Goal: Task Accomplishment & Management: Manage account settings

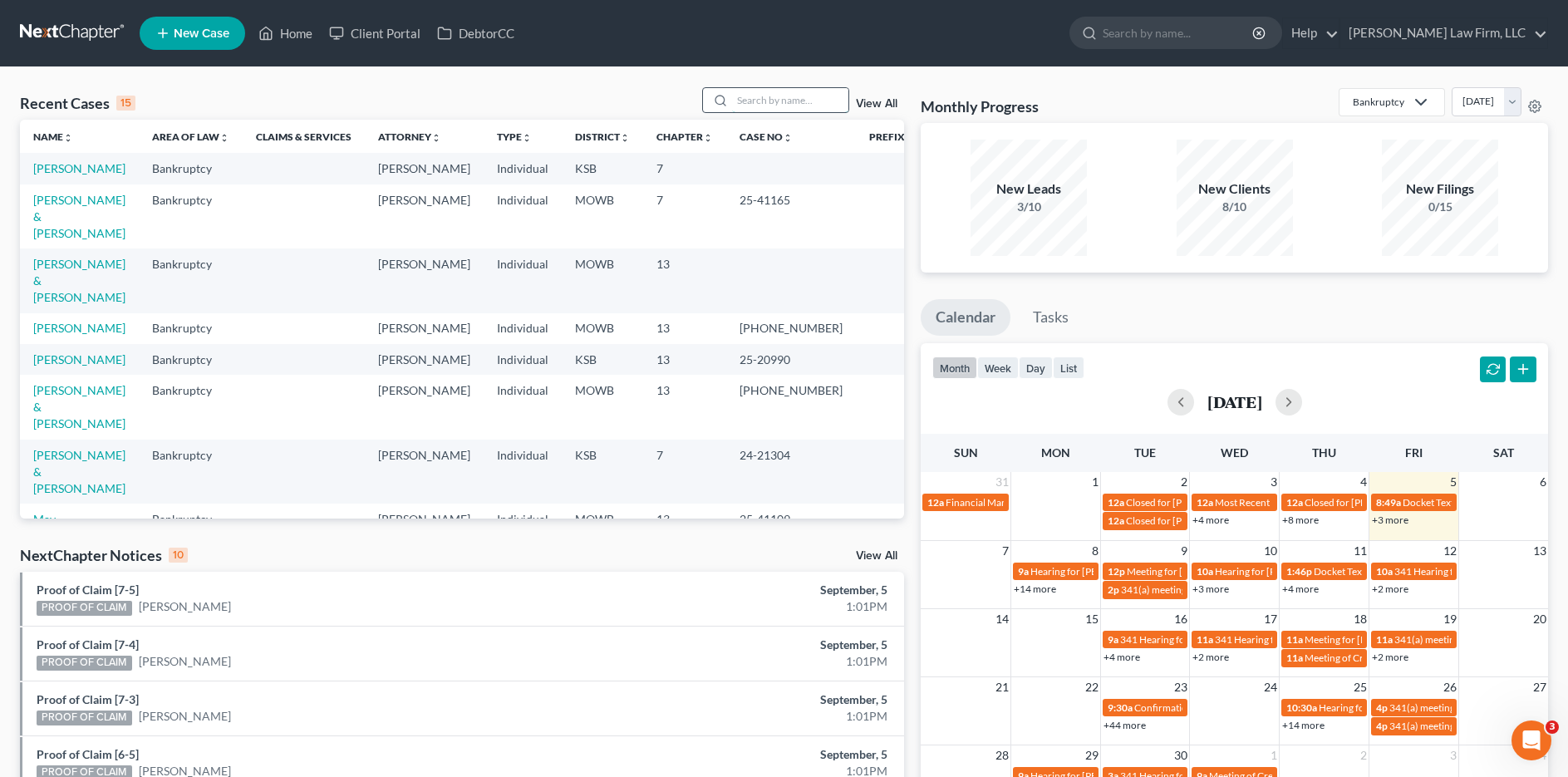
click at [805, 98] on input "search" at bounding box center [790, 100] width 116 height 24
type input "[PERSON_NAME]"
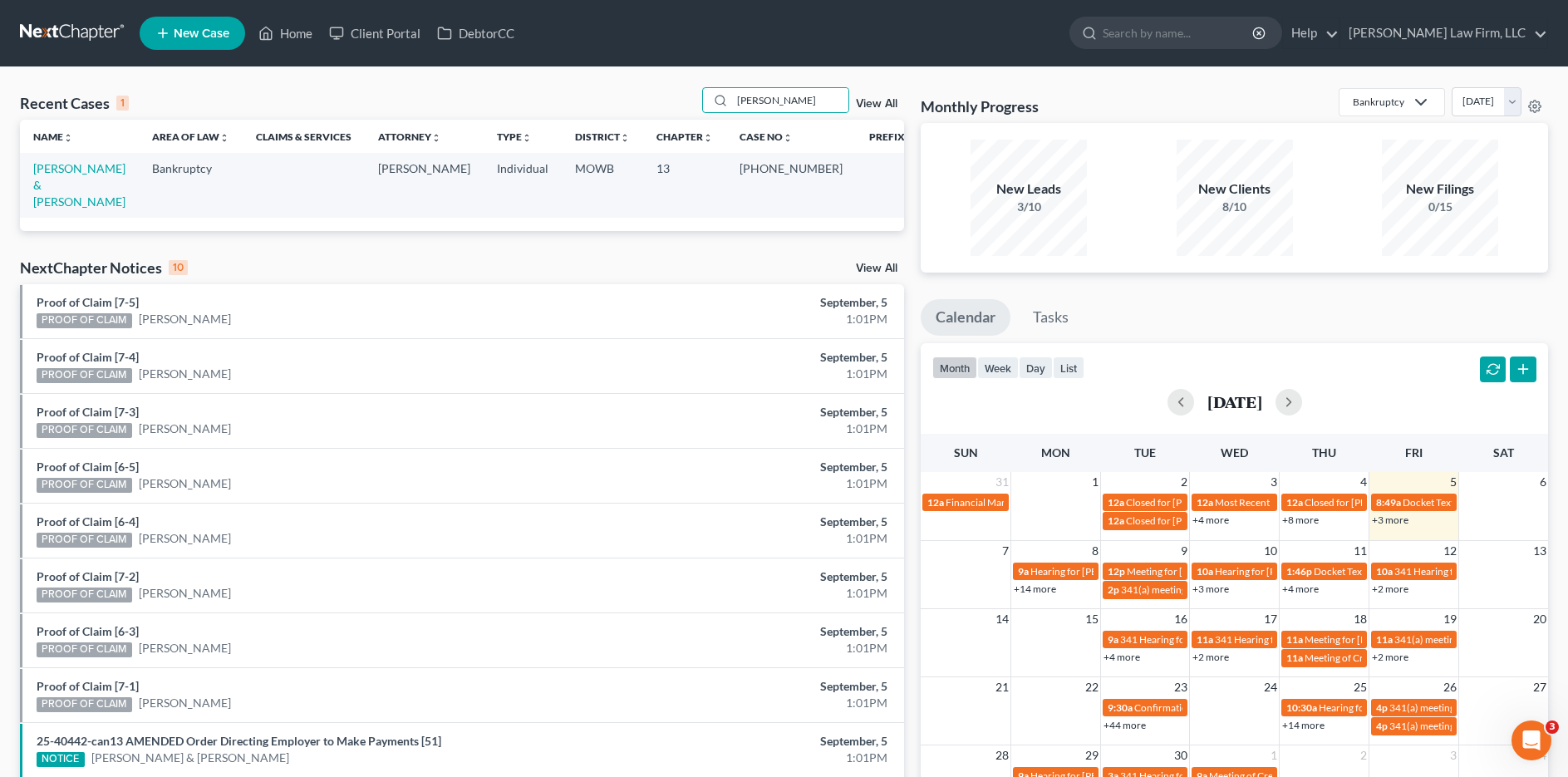
click at [138, 160] on td "[PERSON_NAME] & [PERSON_NAME]" at bounding box center [79, 184] width 119 height 64
click at [126, 164] on link "[PERSON_NAME] & [PERSON_NAME]" at bounding box center [79, 184] width 93 height 48
select select "4"
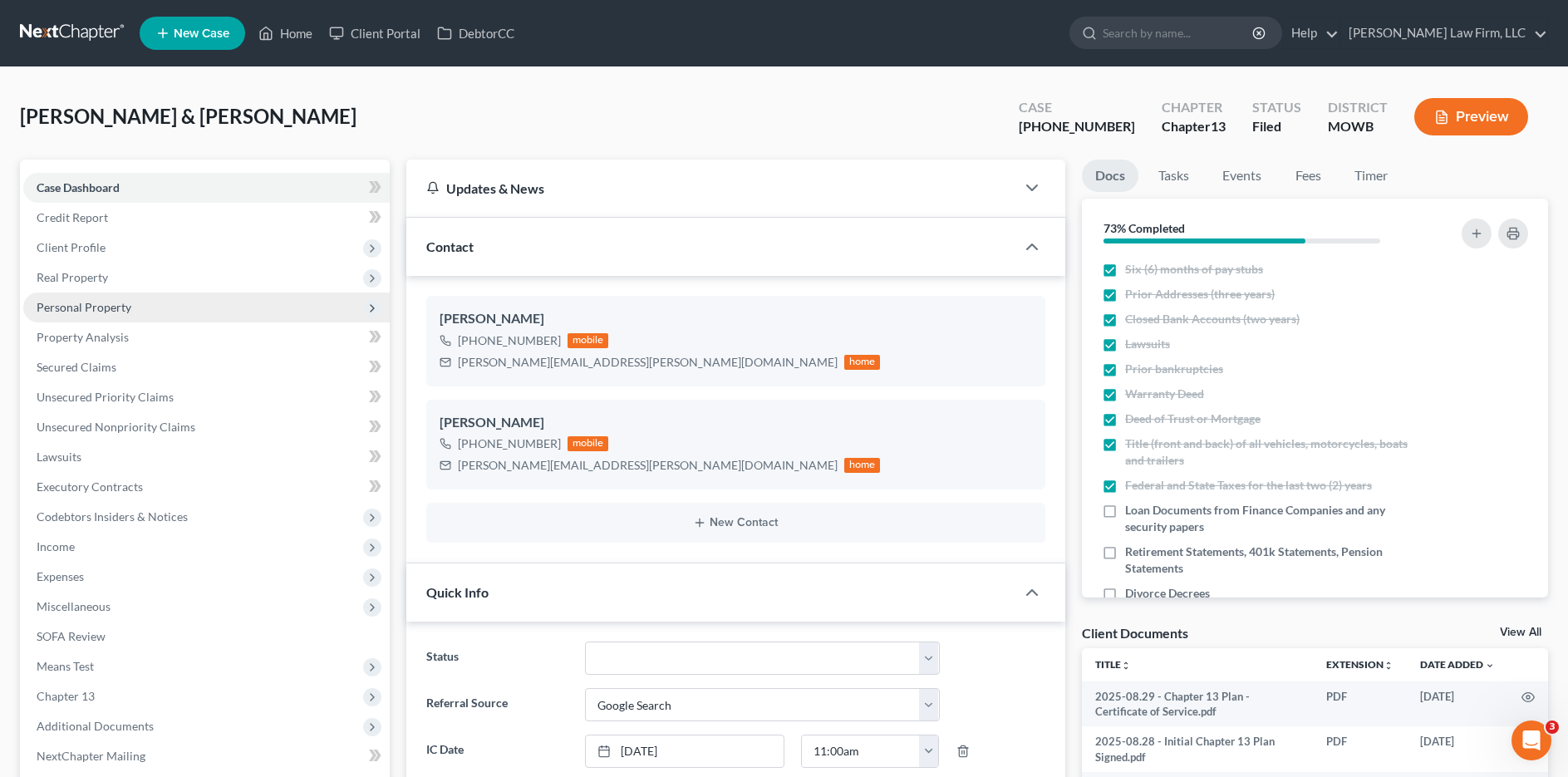
scroll to position [51, 0]
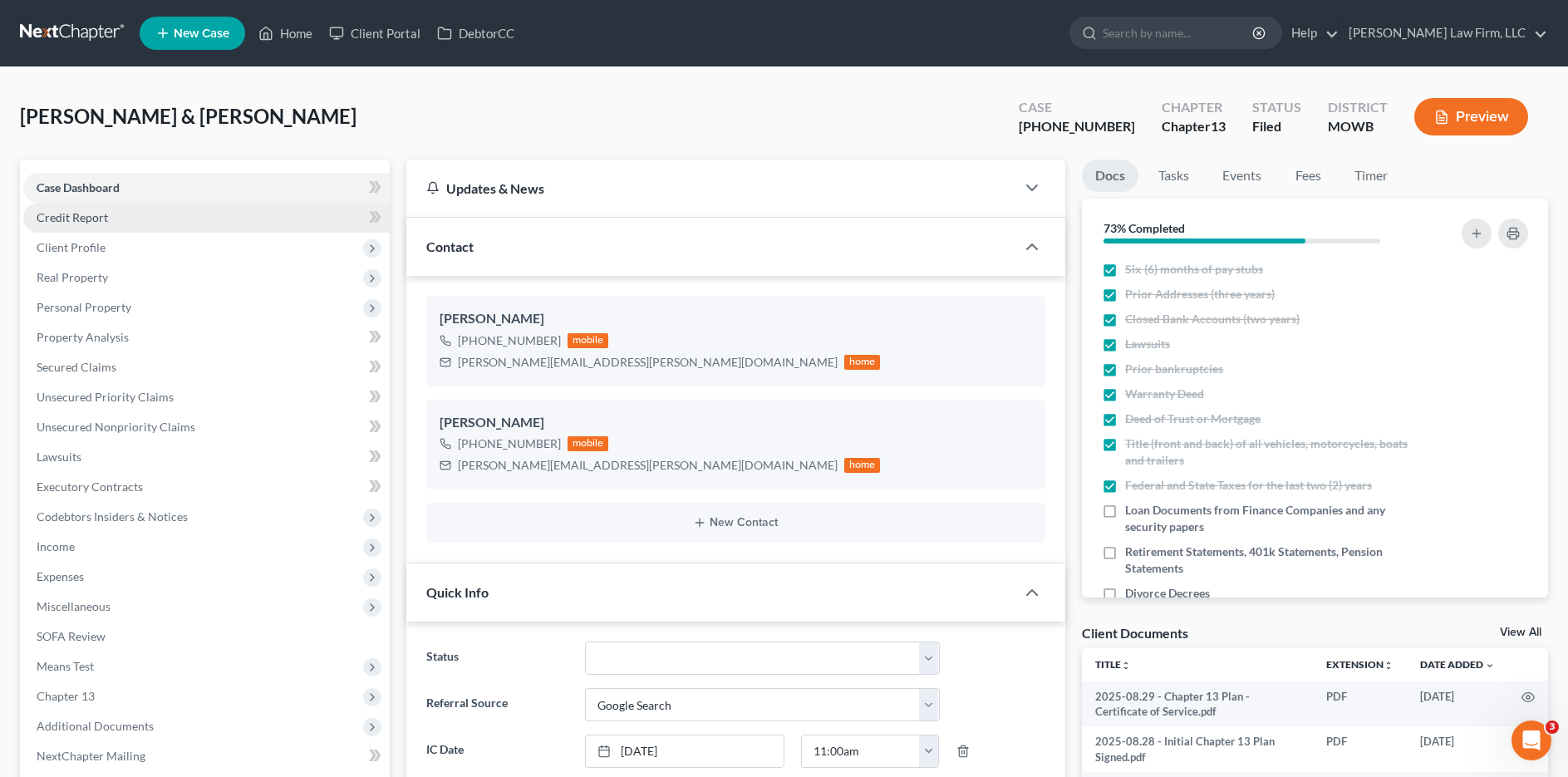
click at [125, 216] on link "Credit Report" at bounding box center [207, 217] width 367 height 30
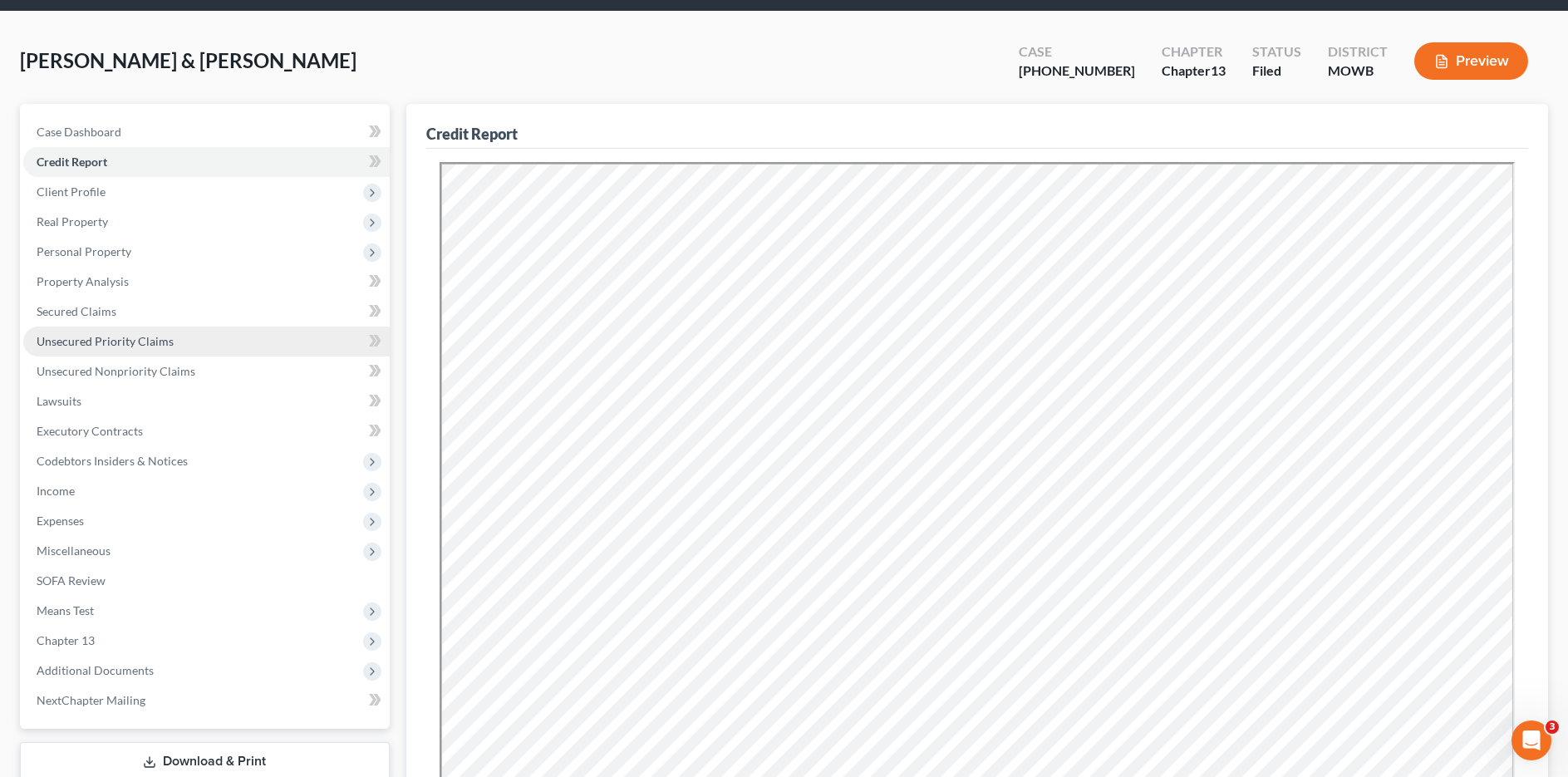
scroll to position [62, 0]
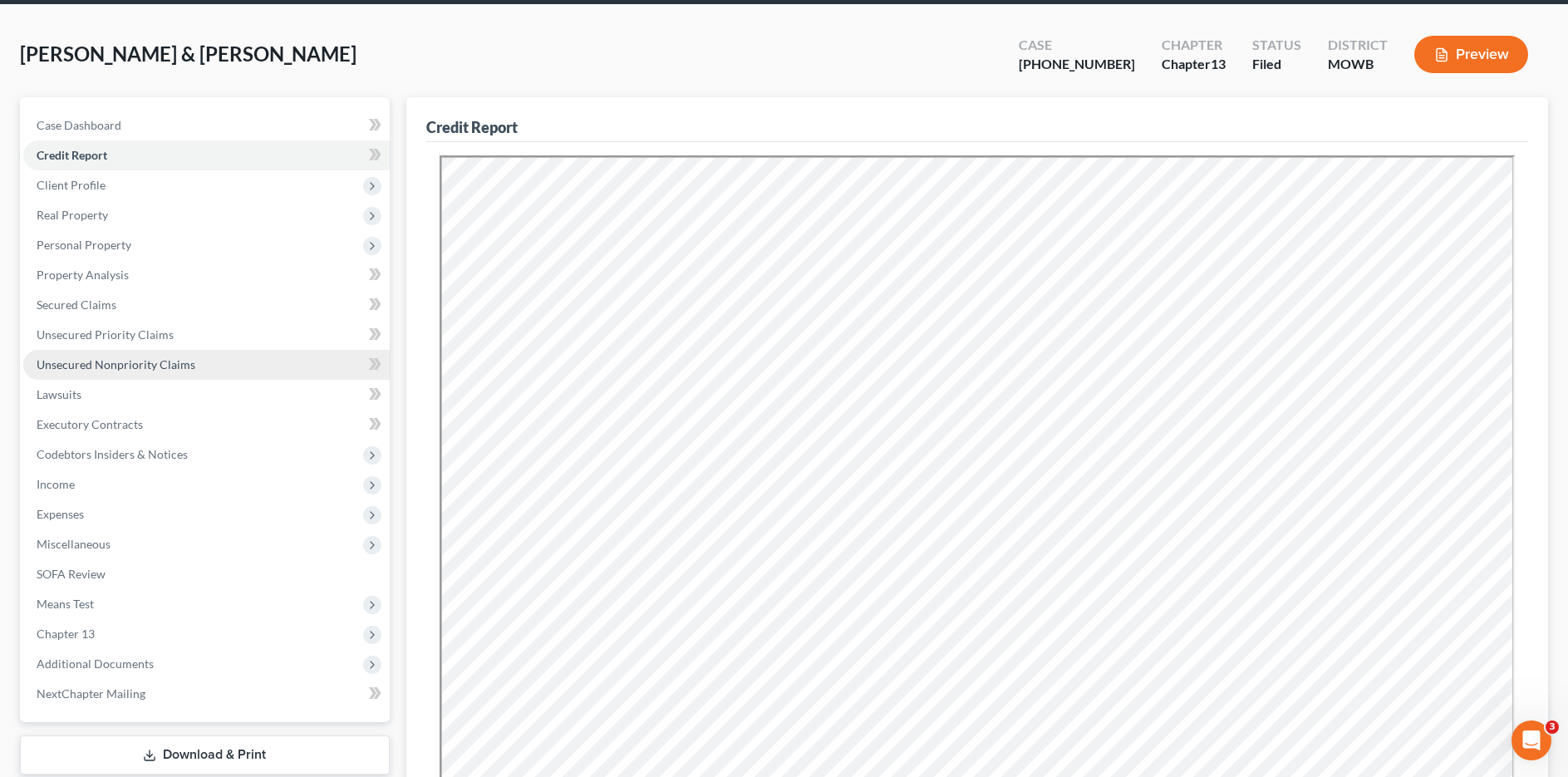
click at [219, 358] on link "Unsecured Nonpriority Claims" at bounding box center [207, 364] width 367 height 30
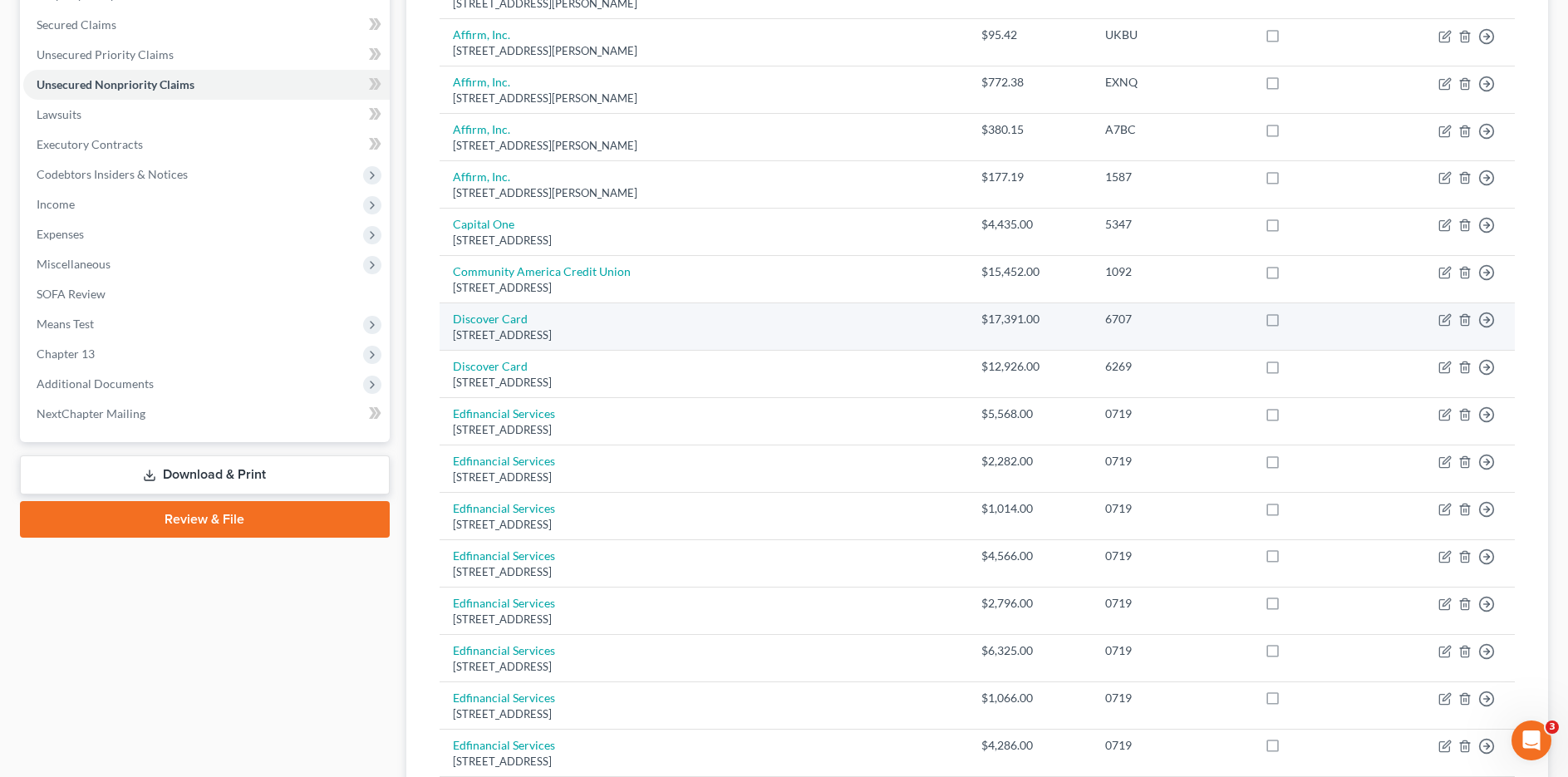
scroll to position [332, 0]
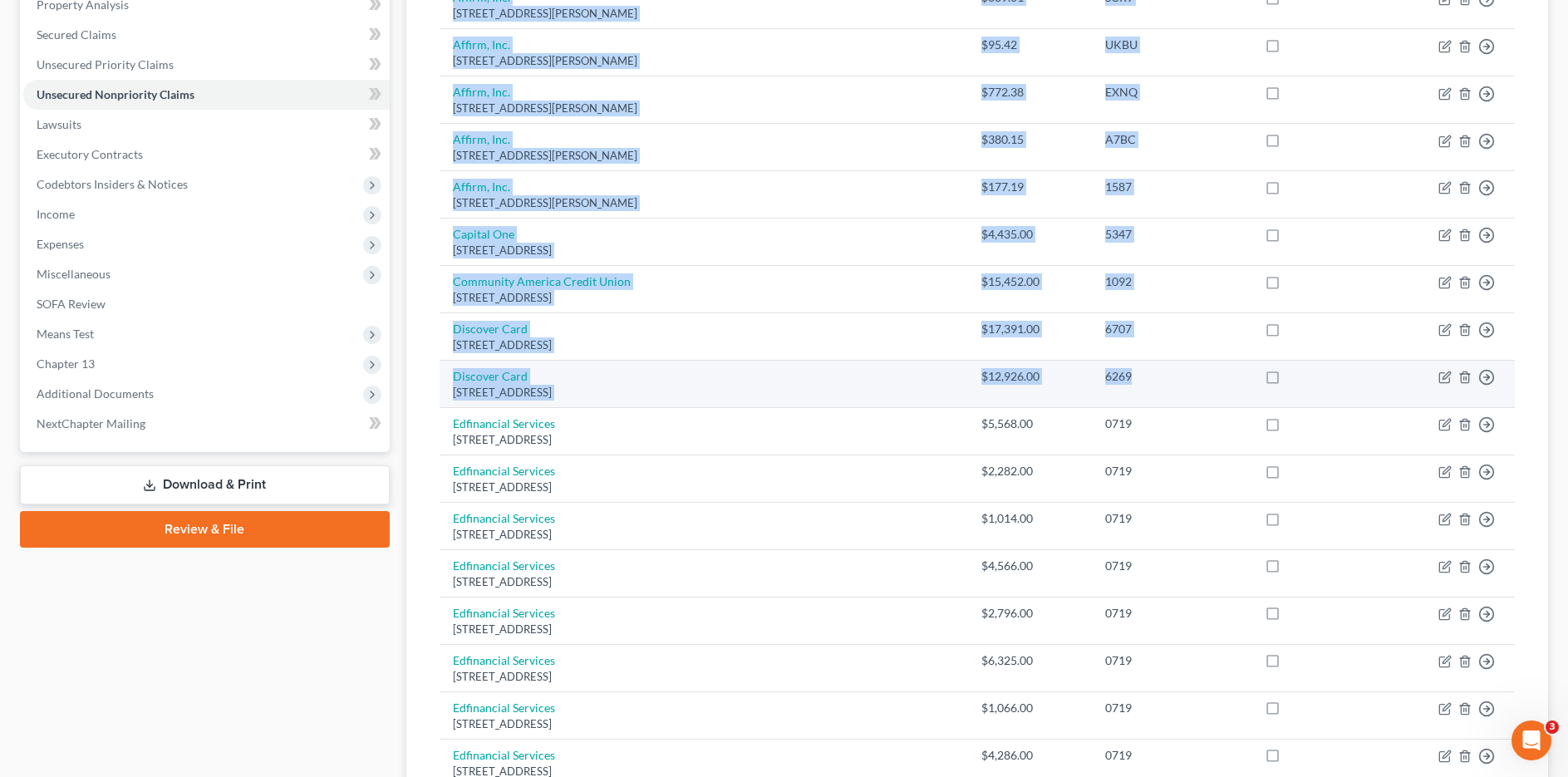
drag, startPoint x: 430, startPoint y: 324, endPoint x: 1124, endPoint y: 386, distance: 696.8
click at [1124, 386] on div "Creditor expand_more expand_less unfold_more Balance expand_more expand_less un…" at bounding box center [977, 650] width 1102 height 1535
click at [1127, 381] on div "6269" at bounding box center [1172, 376] width 134 height 16
click at [1148, 375] on div "6269" at bounding box center [1172, 376] width 134 height 16
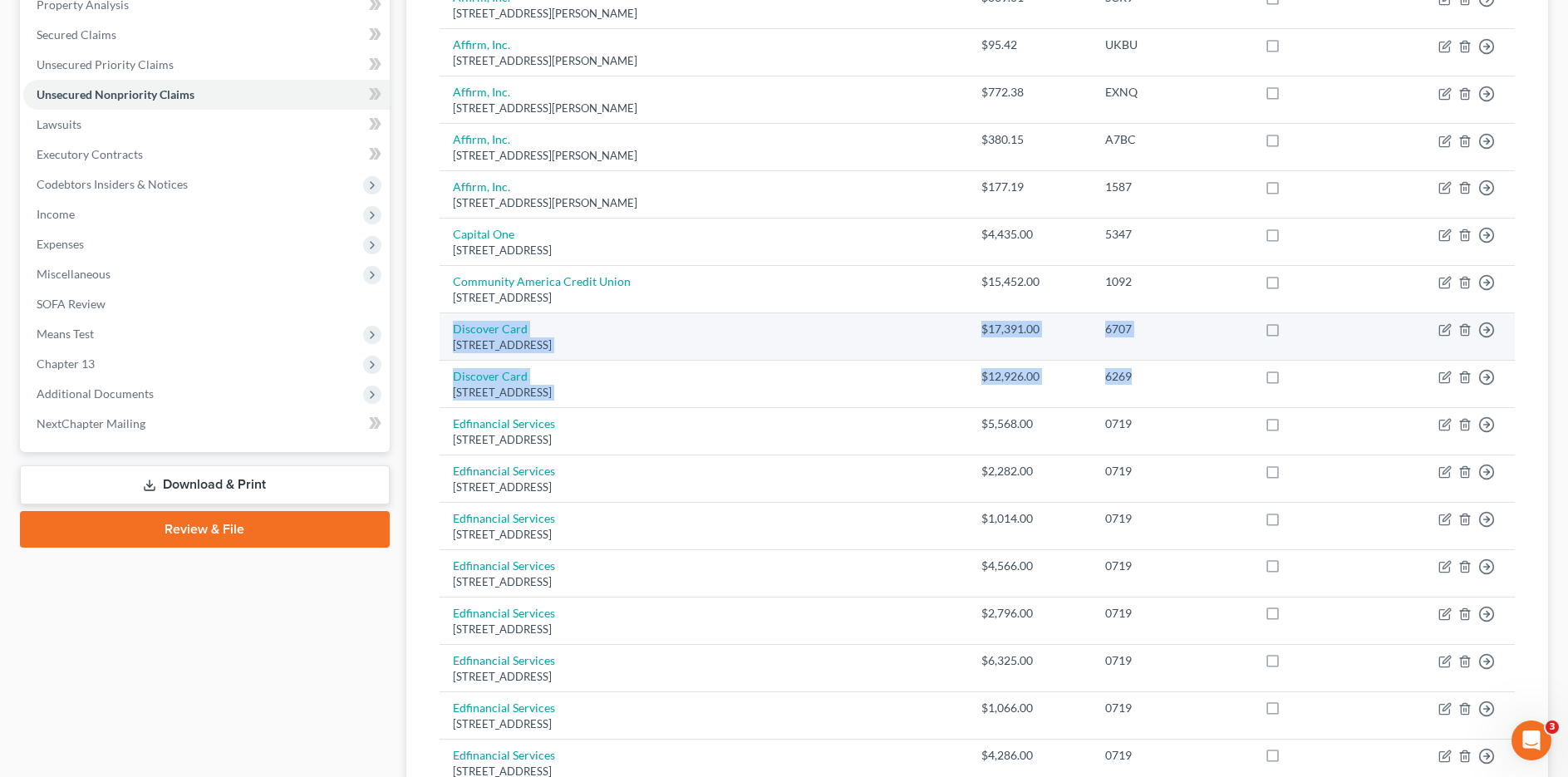
drag, startPoint x: 1032, startPoint y: 372, endPoint x: 447, endPoint y: 322, distance: 587.1
click at [447, 322] on tbody "Affirm Inc. [STREET_ADDRESS][PERSON_NAME] $264.00 UK77 Move to D Move to E Move…" at bounding box center [977, 659] width 1076 height 1451
click at [446, 323] on td "Discover Card [STREET_ADDRESS]" at bounding box center [704, 337] width 528 height 48
click at [450, 326] on td "Discover Card [STREET_ADDRESS]" at bounding box center [704, 337] width 528 height 48
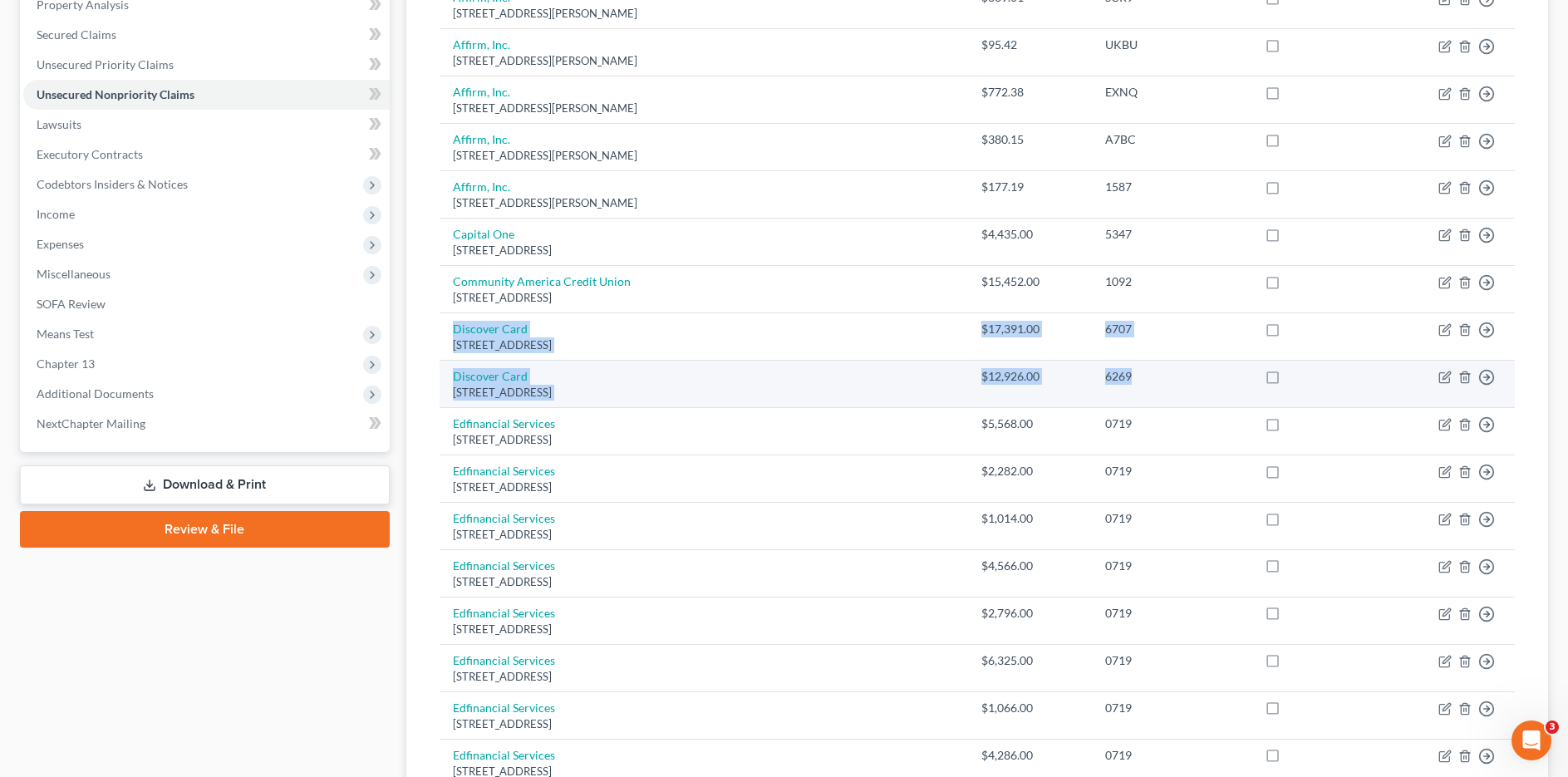
drag, startPoint x: 449, startPoint y: 330, endPoint x: 1128, endPoint y: 376, distance: 680.6
click at [1128, 376] on tbody "Affirm Inc. [STREET_ADDRESS][PERSON_NAME] $264.00 UK77 Move to D Move to E Move…" at bounding box center [977, 659] width 1076 height 1451
click at [1128, 376] on div "6269" at bounding box center [1172, 376] width 134 height 16
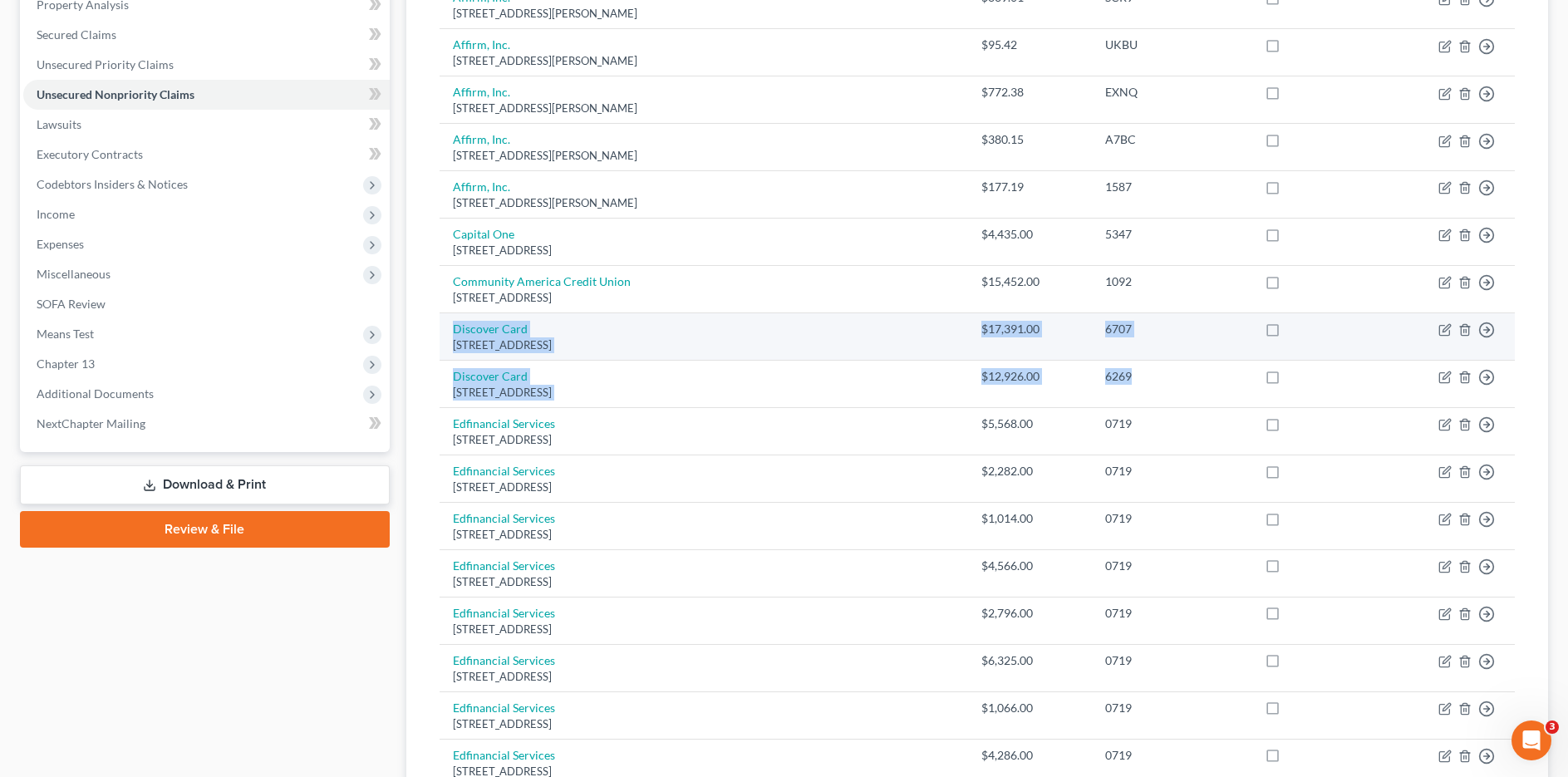
drag, startPoint x: 1128, startPoint y: 376, endPoint x: 459, endPoint y: 314, distance: 671.9
click at [459, 314] on tbody "Affirm Inc. [STREET_ADDRESS][PERSON_NAME] $264.00 UK77 Move to D Move to E Move…" at bounding box center [977, 659] width 1076 height 1451
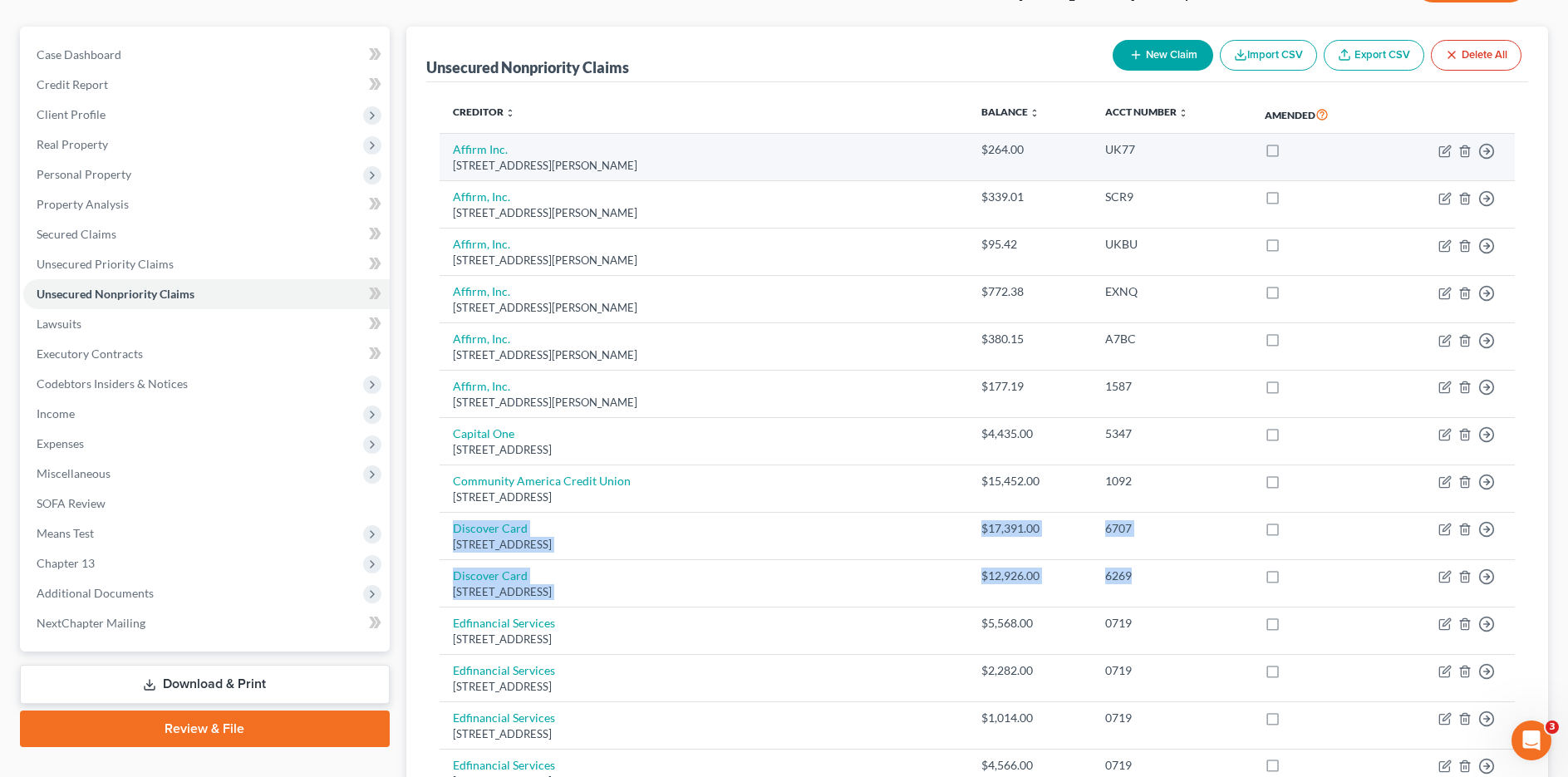
scroll to position [128, 0]
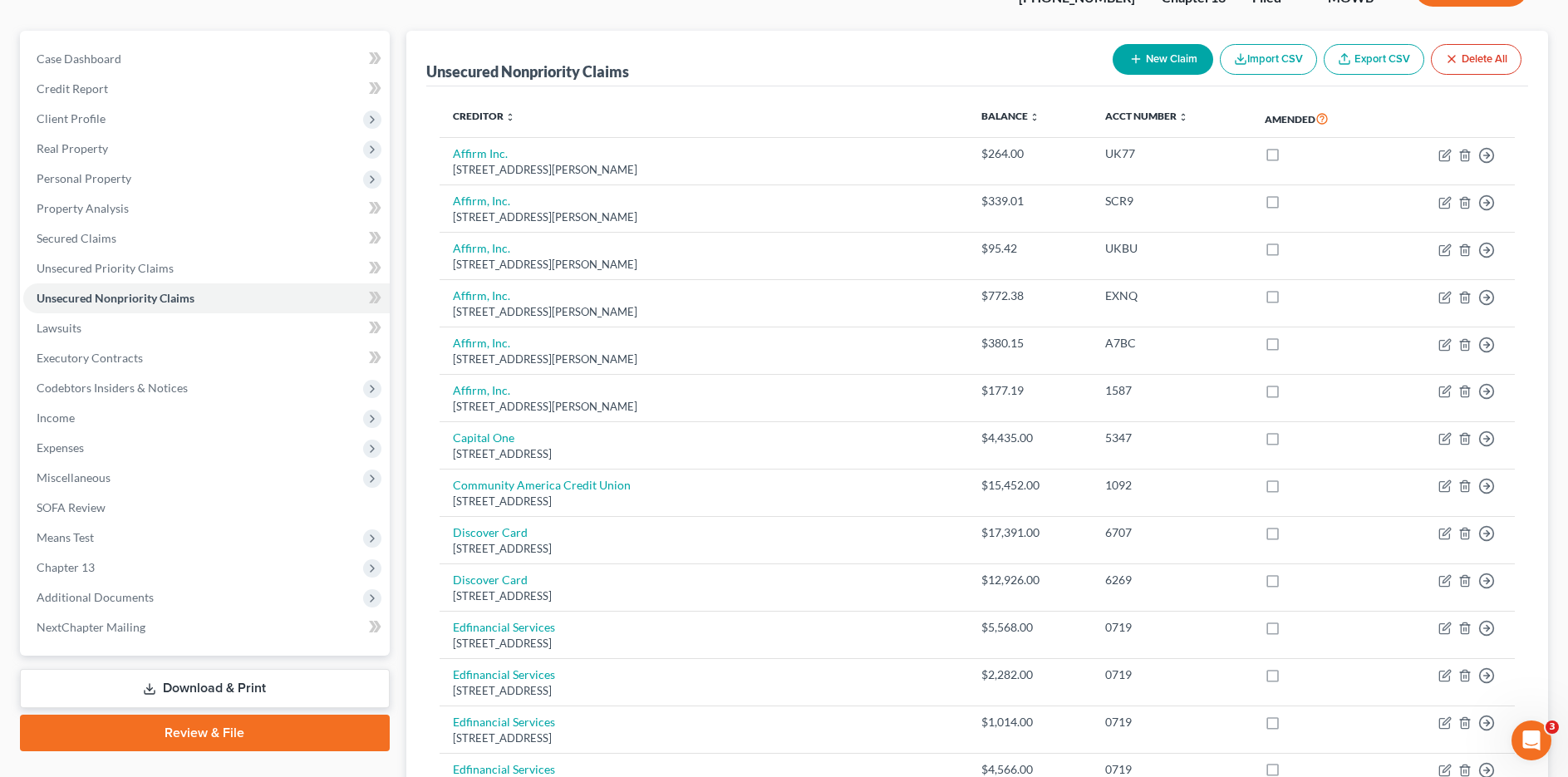
click at [686, 119] on th "Creditor expand_more expand_less unfold_more" at bounding box center [704, 119] width 528 height 39
drag, startPoint x: 566, startPoint y: 135, endPoint x: 402, endPoint y: 57, distance: 181.6
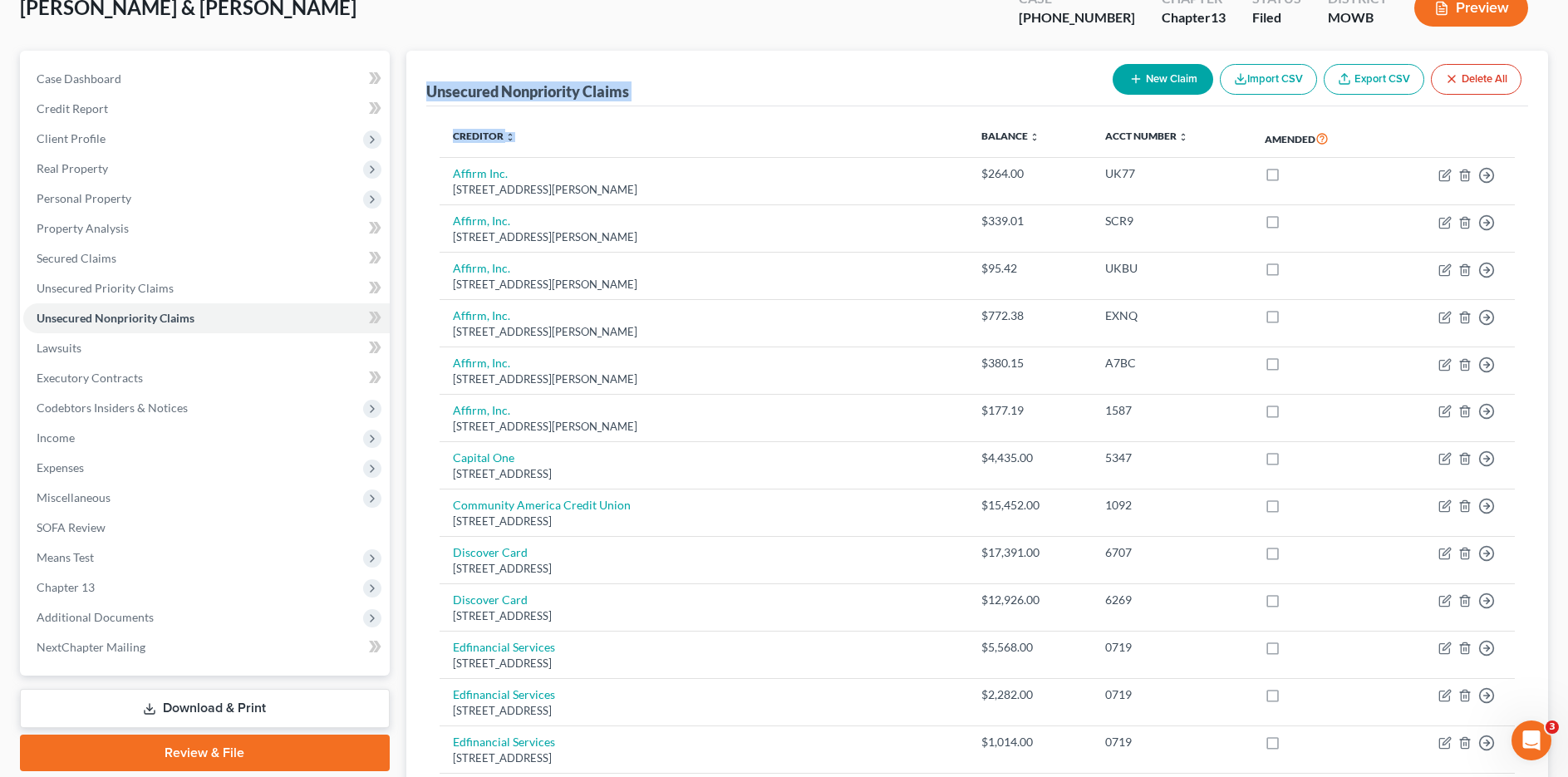
click at [484, 66] on div "Unsecured Nonpriority Claims New Claim Import CSV Export CSV Delete All" at bounding box center [977, 78] width 1102 height 56
drag, startPoint x: 423, startPoint y: 89, endPoint x: 1338, endPoint y: 128, distance: 915.8
click at [1350, 145] on th "Amended" at bounding box center [1317, 139] width 132 height 39
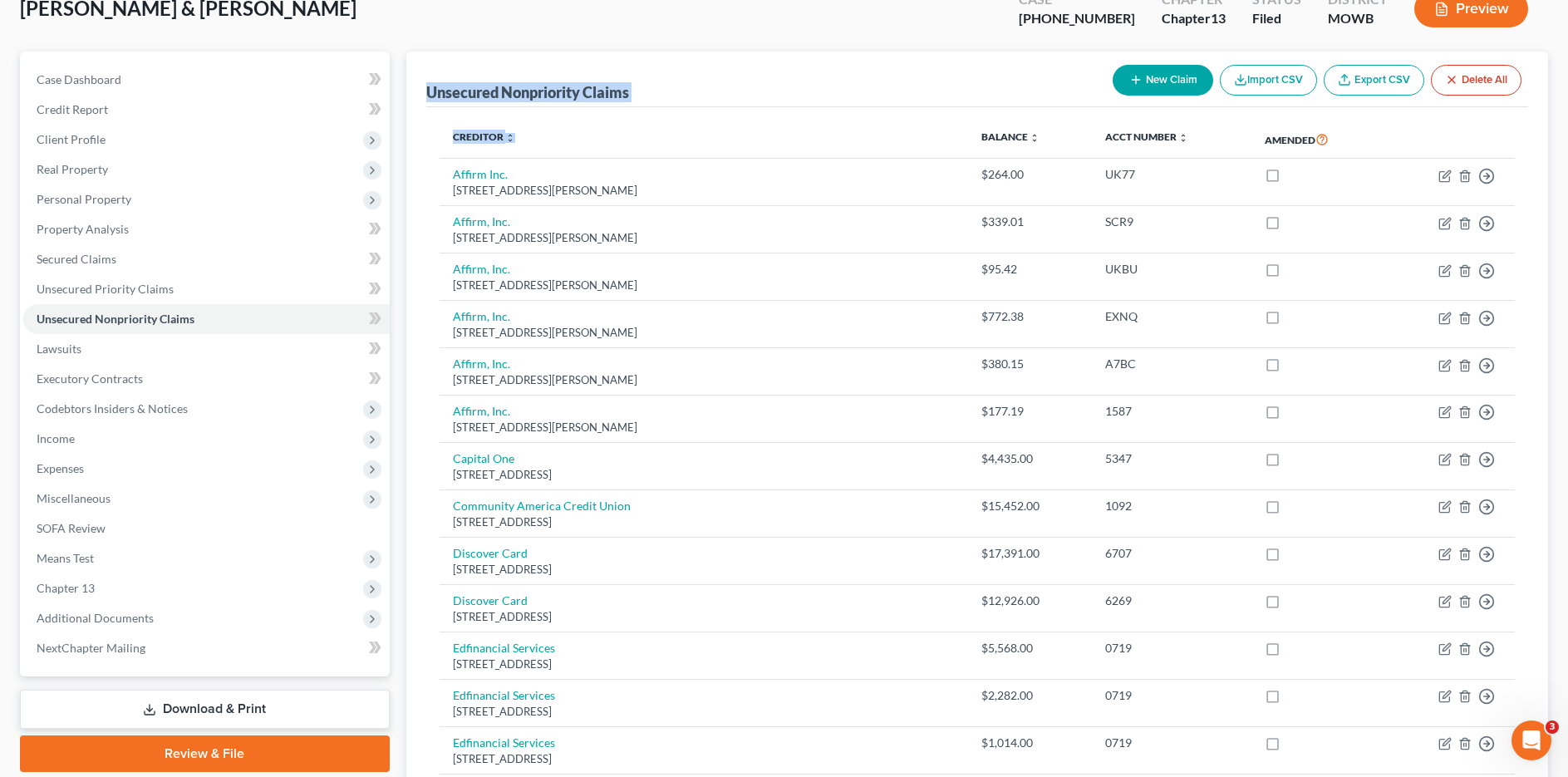
click at [1345, 140] on th "Amended" at bounding box center [1317, 139] width 132 height 39
click at [1289, 138] on th "Amended" at bounding box center [1317, 139] width 132 height 39
drag, startPoint x: 1298, startPoint y: 138, endPoint x: 410, endPoint y: 84, distance: 889.6
click at [579, 65] on div "Unsecured Nonpriority Claims New Claim Import CSV Export CSV Delete All" at bounding box center [977, 79] width 1102 height 56
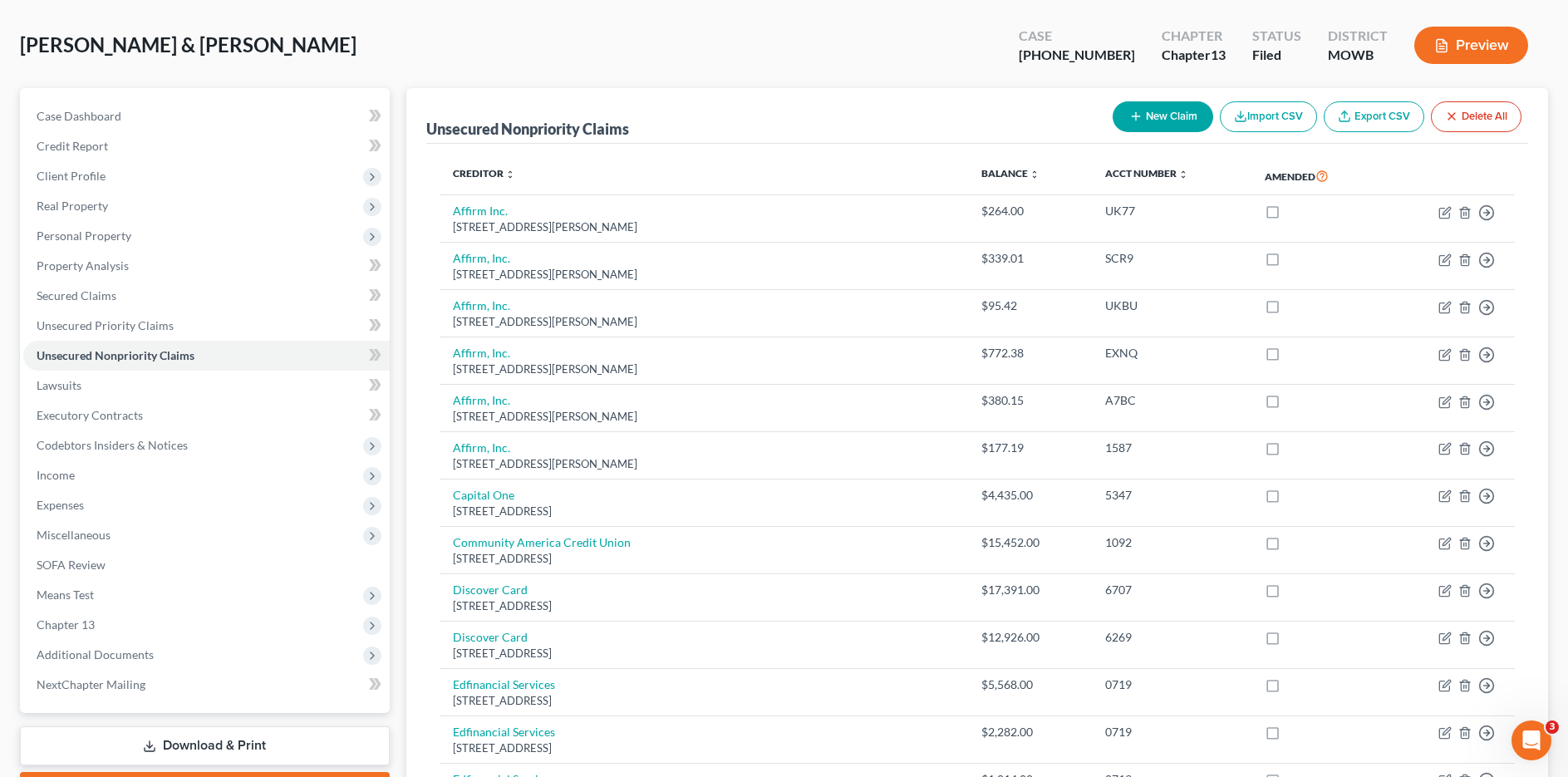
scroll to position [4, 0]
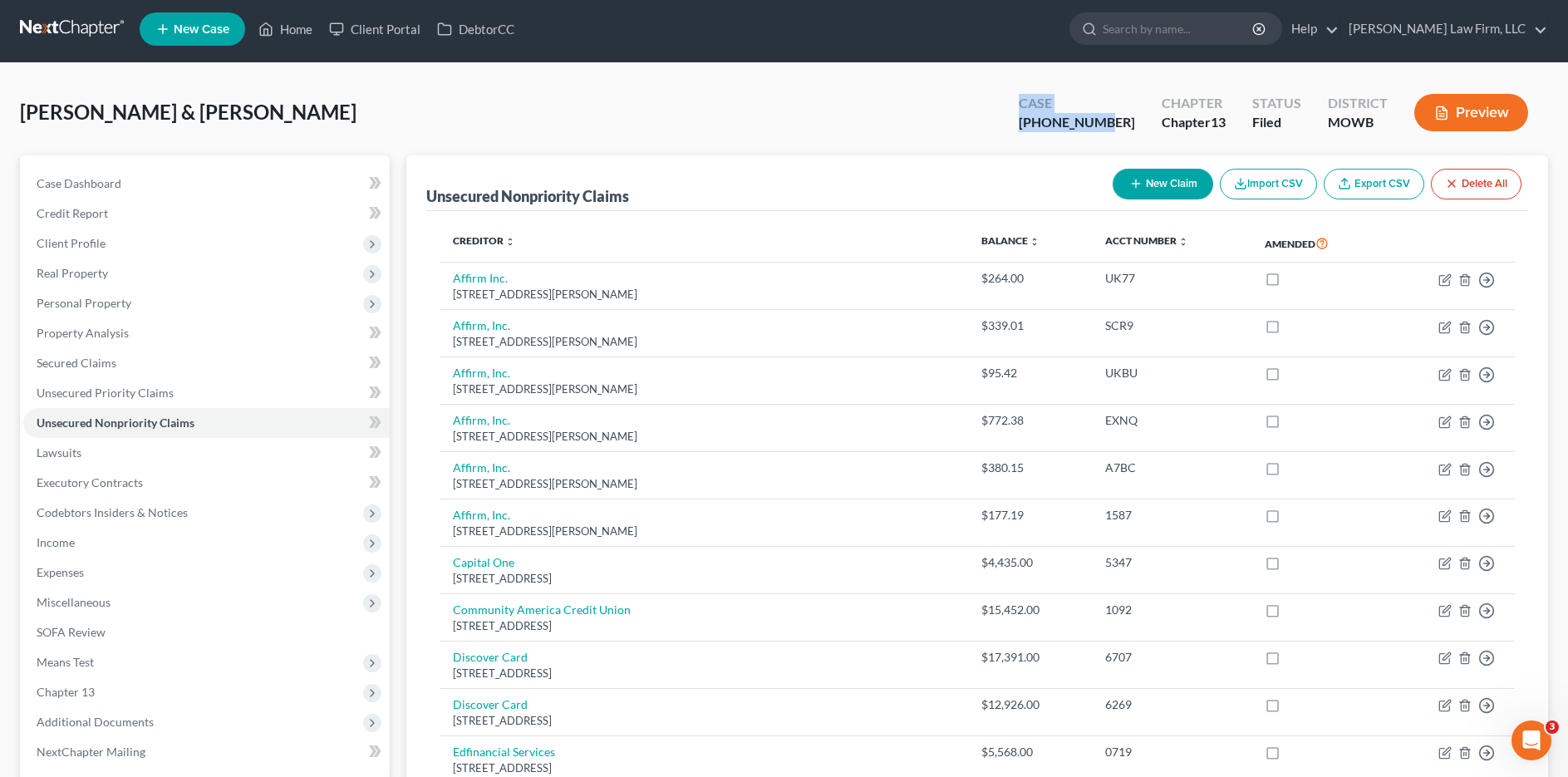
drag, startPoint x: 1138, startPoint y: 119, endPoint x: 1048, endPoint y: 105, distance: 91.1
click at [1048, 105] on div "Case [PHONE_NUMBER]" at bounding box center [1076, 114] width 143 height 49
drag, startPoint x: 1048, startPoint y: 102, endPoint x: 1057, endPoint y: 98, distance: 9.8
click at [1049, 102] on div "Case [PHONE_NUMBER]" at bounding box center [1076, 114] width 143 height 49
click at [1059, 97] on div "Case" at bounding box center [1076, 102] width 116 height 19
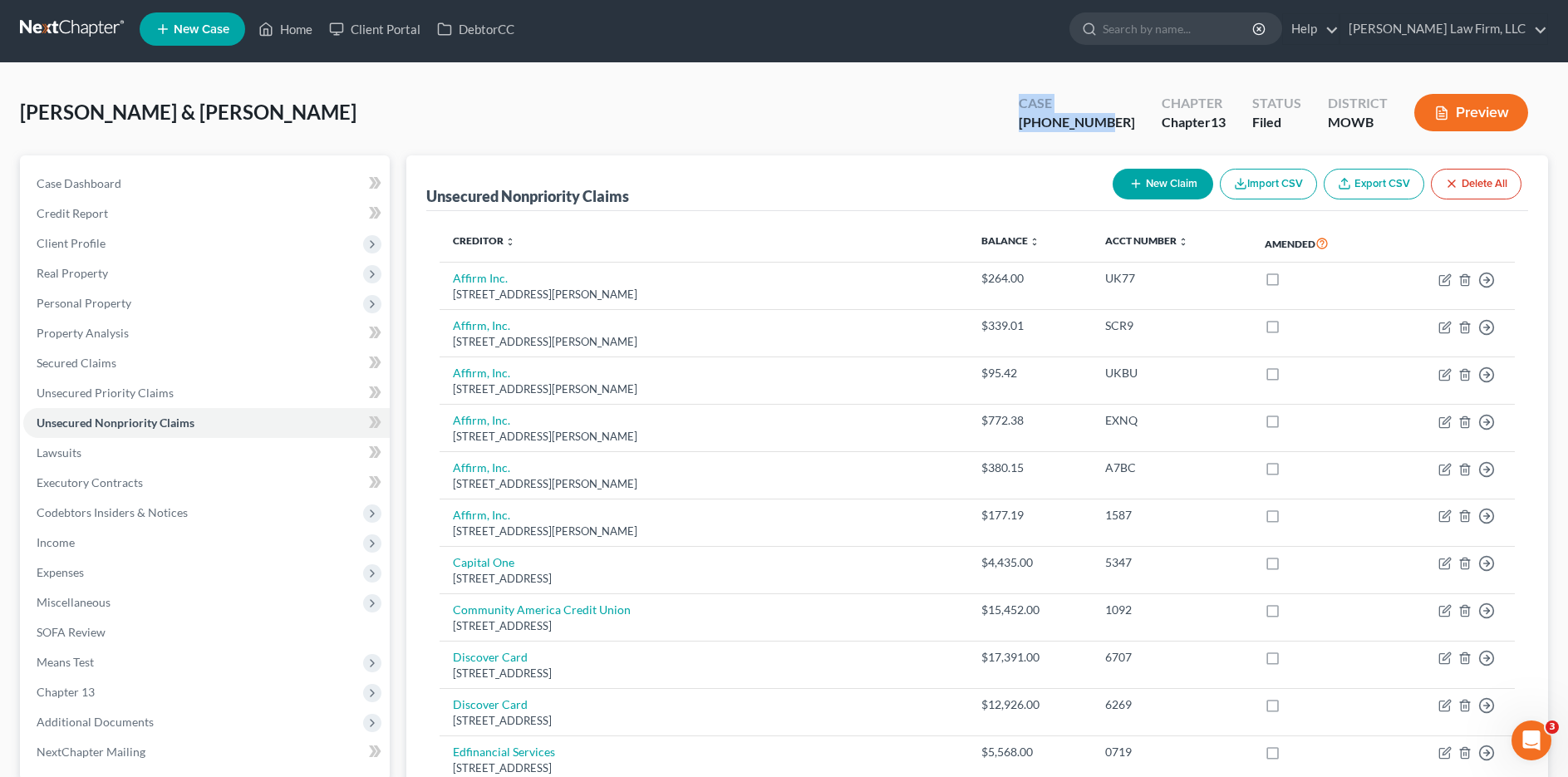
drag, startPoint x: 1058, startPoint y: 97, endPoint x: 1127, endPoint y: 116, distance: 71.6
click at [1127, 116] on div "Case [PHONE_NUMBER]" at bounding box center [1076, 114] width 143 height 49
click at [1127, 116] on div "[PHONE_NUMBER]" at bounding box center [1076, 122] width 116 height 19
drag, startPoint x: 1132, startPoint y: 121, endPoint x: 1054, endPoint y: 105, distance: 79.6
click at [1055, 105] on div "Case [PHONE_NUMBER]" at bounding box center [1076, 114] width 143 height 49
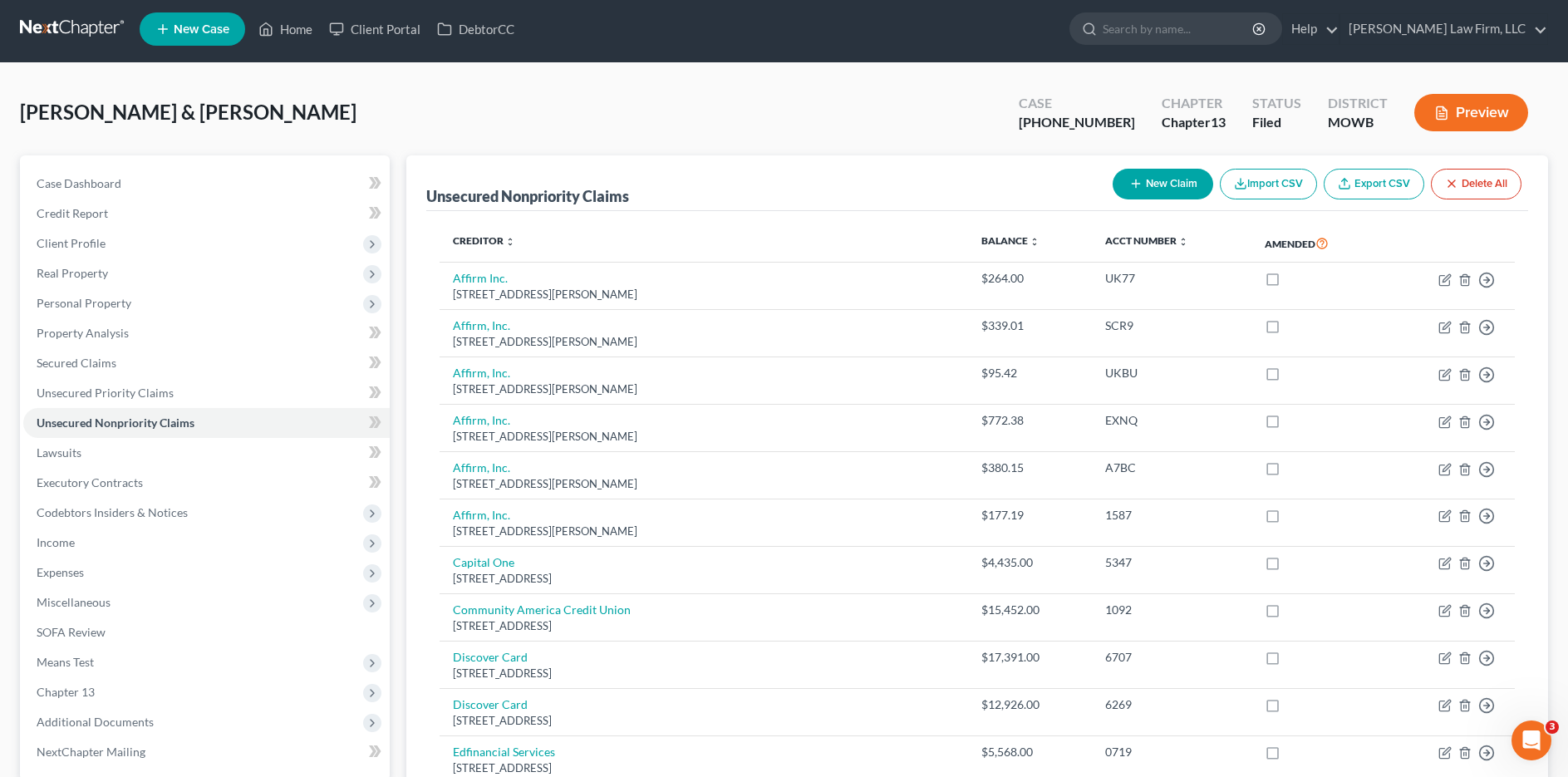
click at [804, 57] on nav "Home New Case Client Portal DebtorCC [PERSON_NAME] Law Firm, LLC [EMAIL_ADDRESS…" at bounding box center [784, 29] width 1568 height 66
